Goal: Complete application form

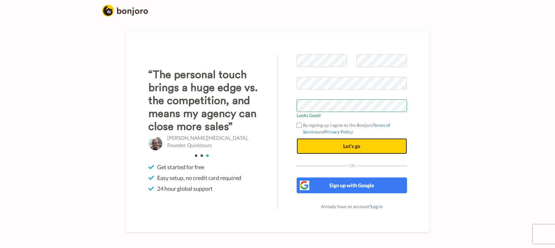
click at [351, 147] on span "Let's go" at bounding box center [351, 146] width 17 height 6
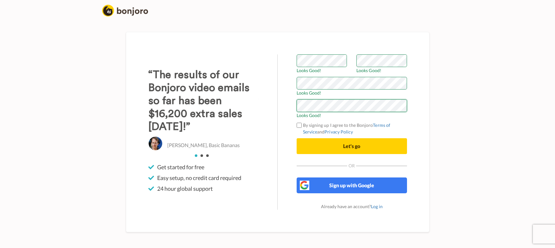
click at [297, 138] on button "Let's go" at bounding box center [352, 146] width 110 height 16
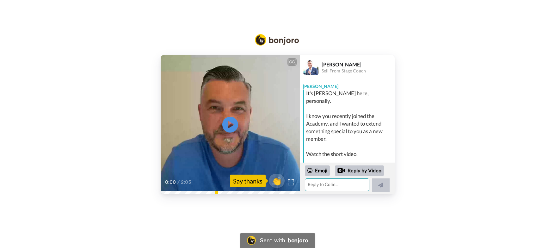
click at [323, 186] on textarea at bounding box center [337, 184] width 65 height 13
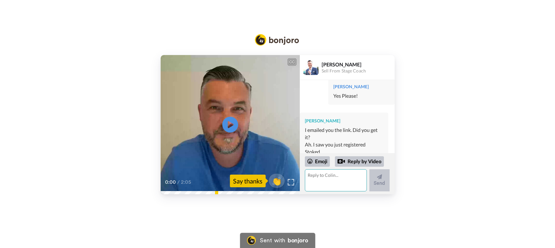
scroll to position [157, 0]
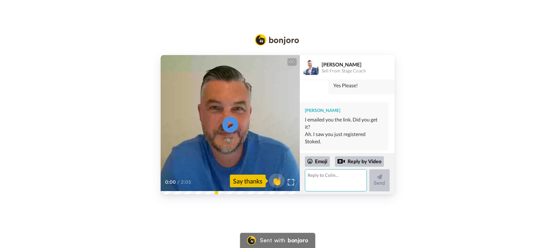
click at [324, 182] on textarea at bounding box center [336, 180] width 62 height 22
type textarea "Me too! Just what I need!"
click at [387, 183] on button "Send" at bounding box center [379, 180] width 20 height 22
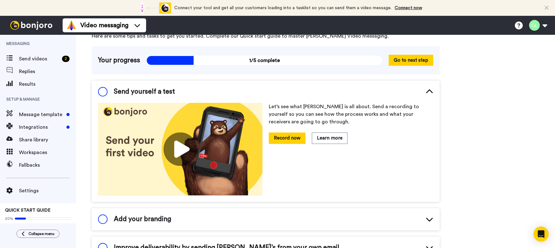
scroll to position [31, 0]
